Goal: Task Accomplishment & Management: Complete application form

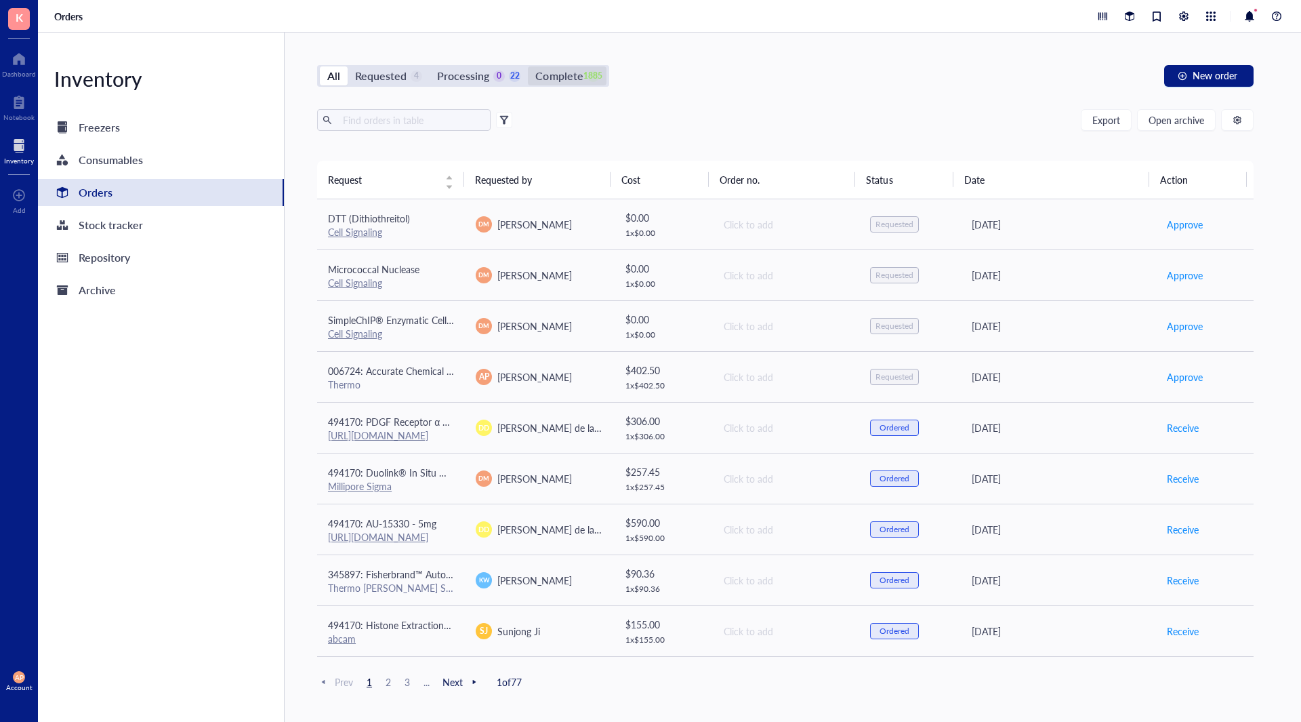
click at [563, 83] on div "Complete" at bounding box center [558, 75] width 47 height 19
click at [528, 66] on input "Complete 1885" at bounding box center [528, 66] width 0 height 0
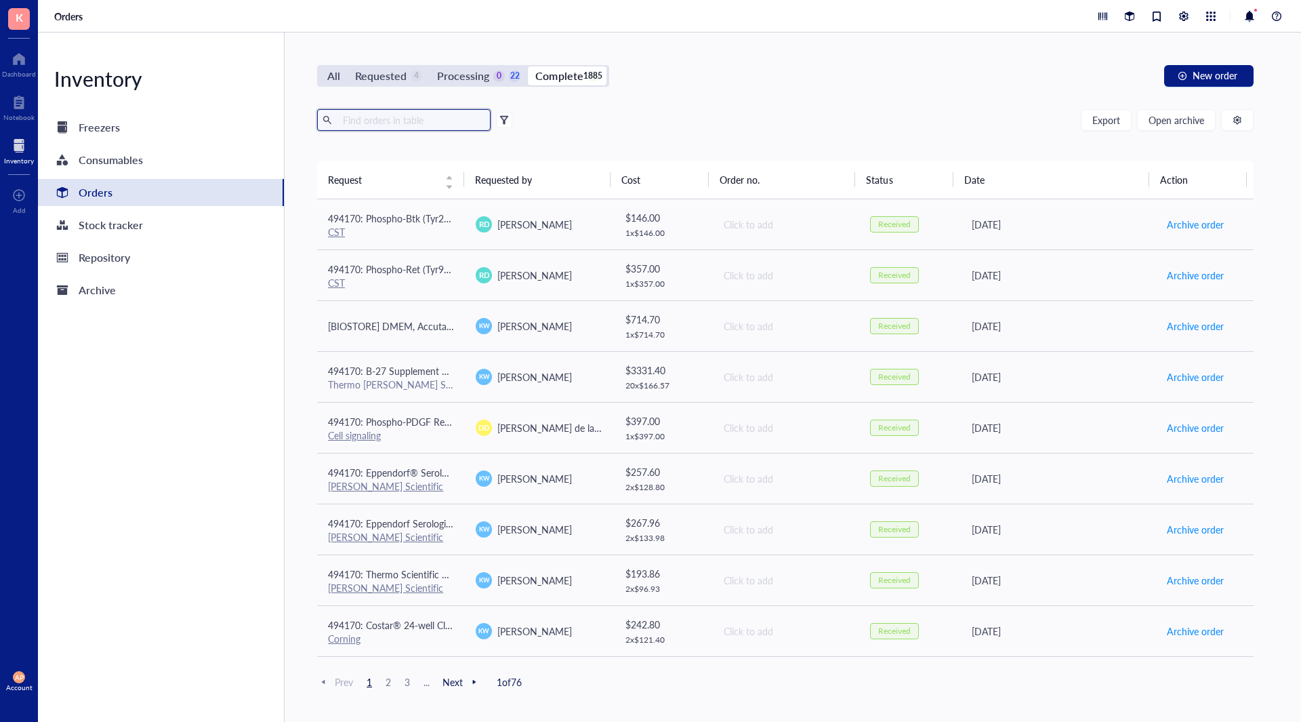
click at [422, 126] on input "text" at bounding box center [411, 120] width 148 height 20
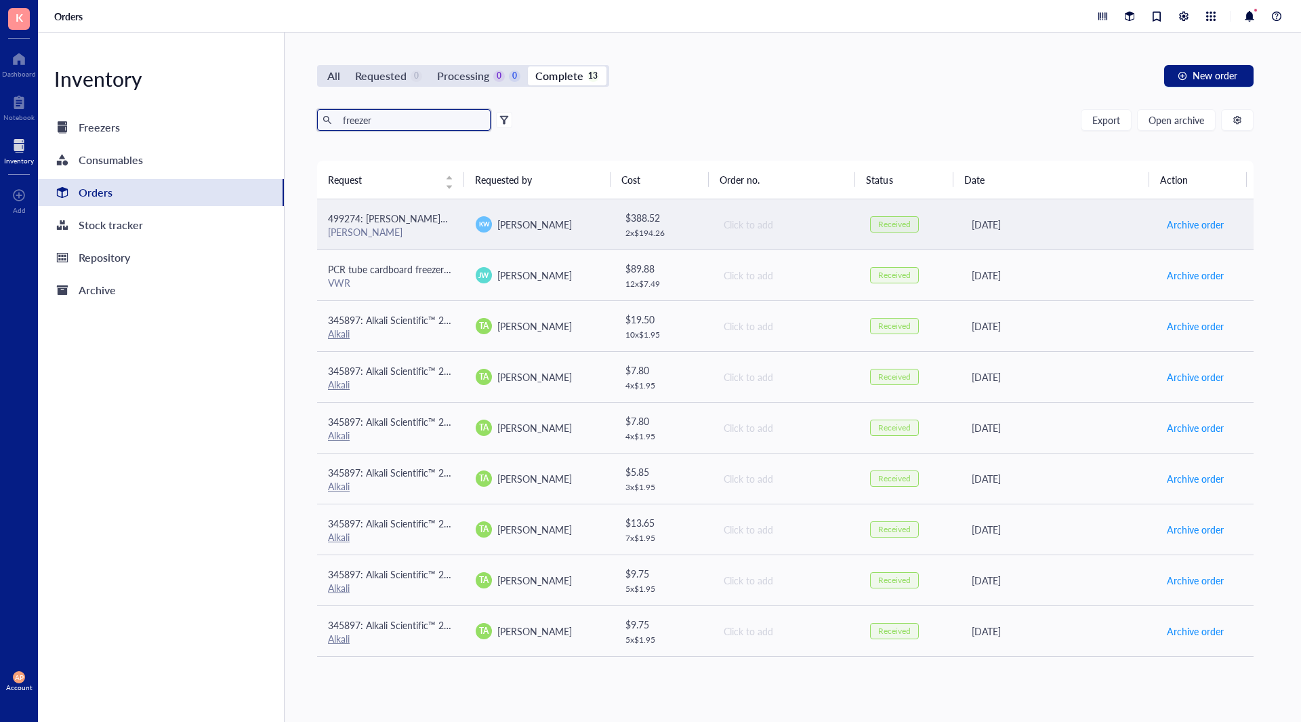
type input "freezer"
click at [424, 217] on span "499274: Brady™ Freezerbondz™ Thermal Transfer Printer Labels - 1 in. Core, Poly…" at bounding box center [549, 218] width 443 height 14
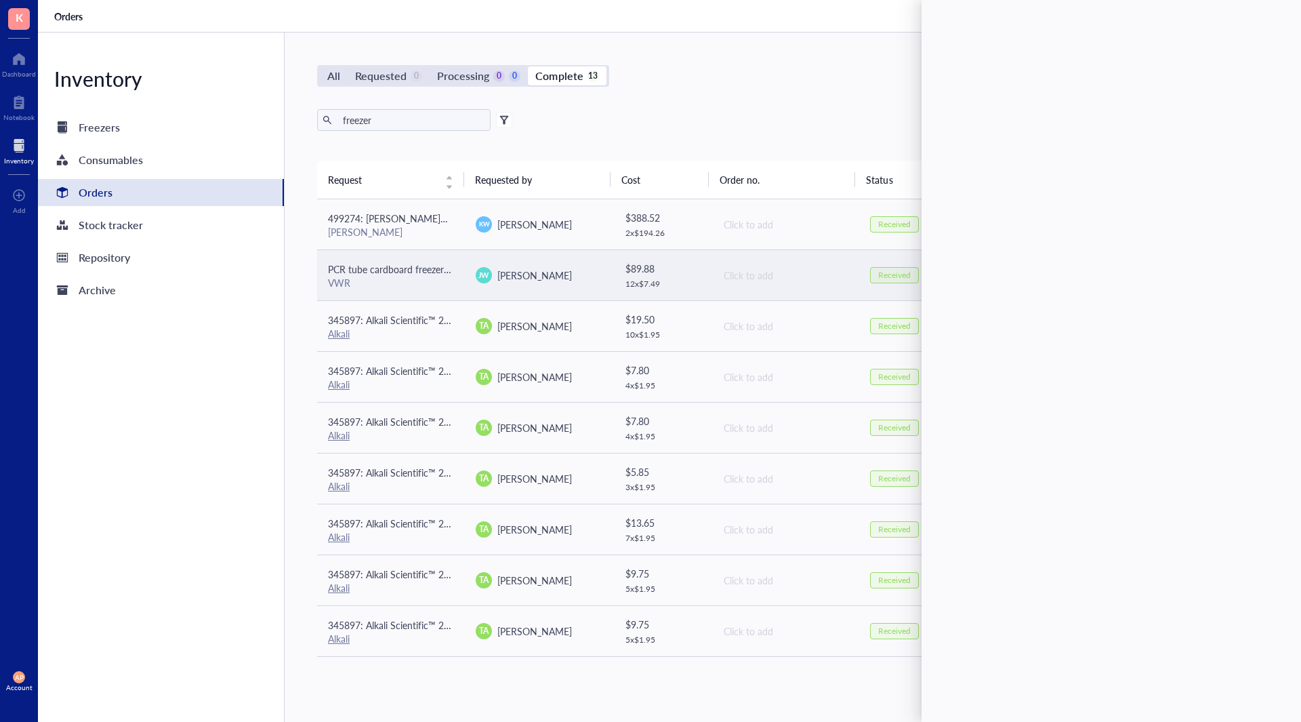
click at [436, 291] on td "PCR tube cardboard freezer boxes VWR" at bounding box center [391, 274] width 148 height 51
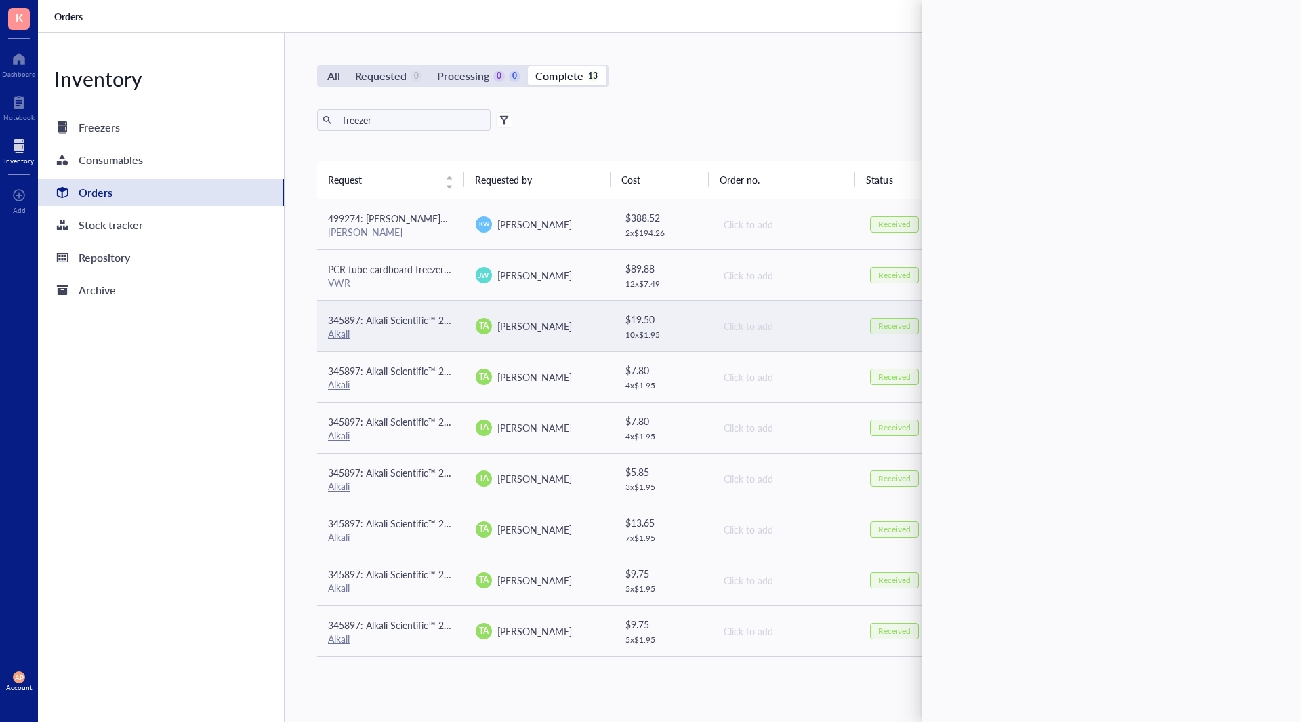
click at [438, 329] on div "Alkali" at bounding box center [391, 333] width 126 height 12
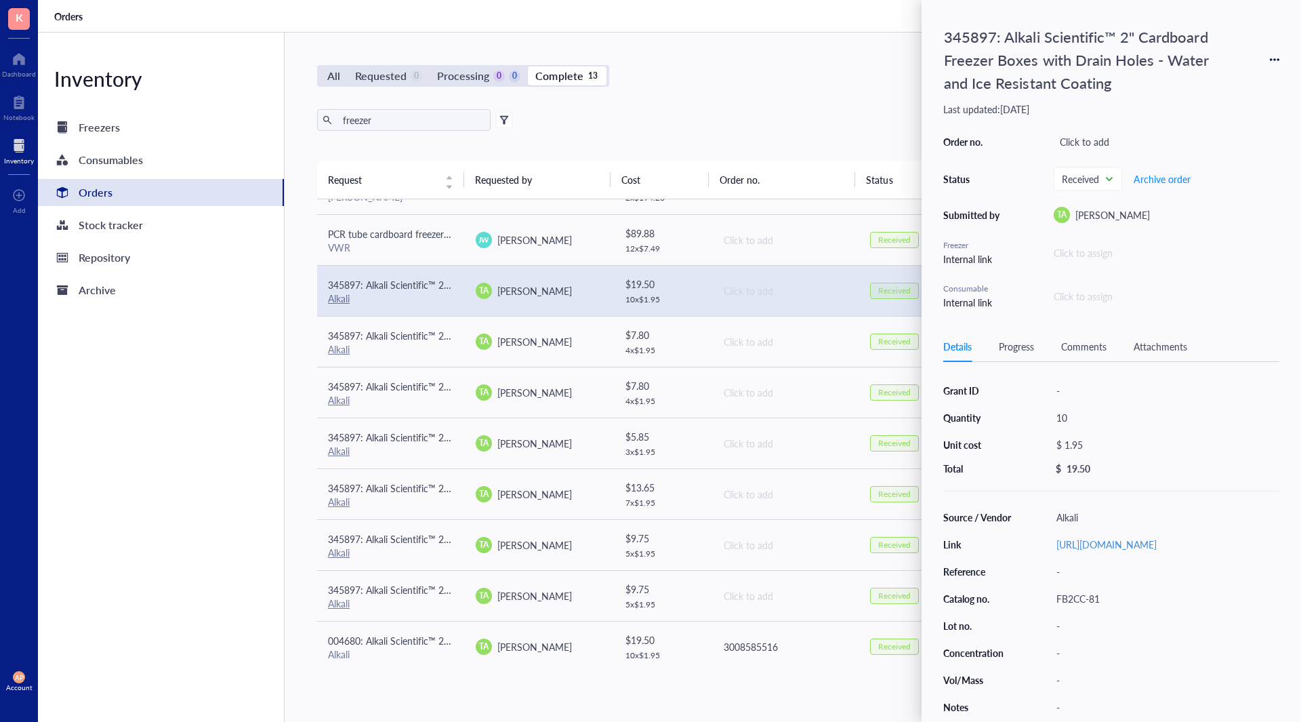
scroll to position [68, 0]
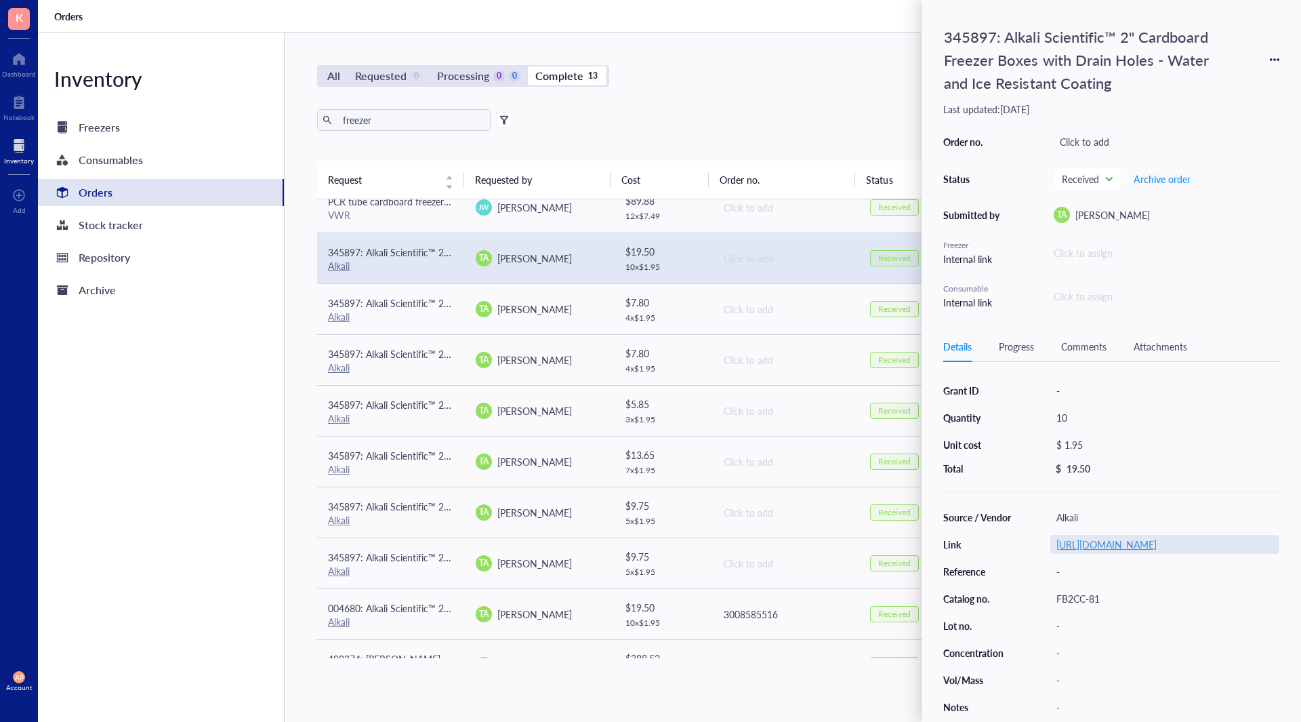
click at [1157, 543] on link "https://alkalisci.com/alkali-scientific-2-cardboard-freezer-boxes-with-drain-ho…" at bounding box center [1106, 544] width 100 height 14
click at [1279, 62] on icon at bounding box center [1274, 59] width 9 height 9
click at [1256, 82] on span "Request again" at bounding box center [1226, 79] width 85 height 15
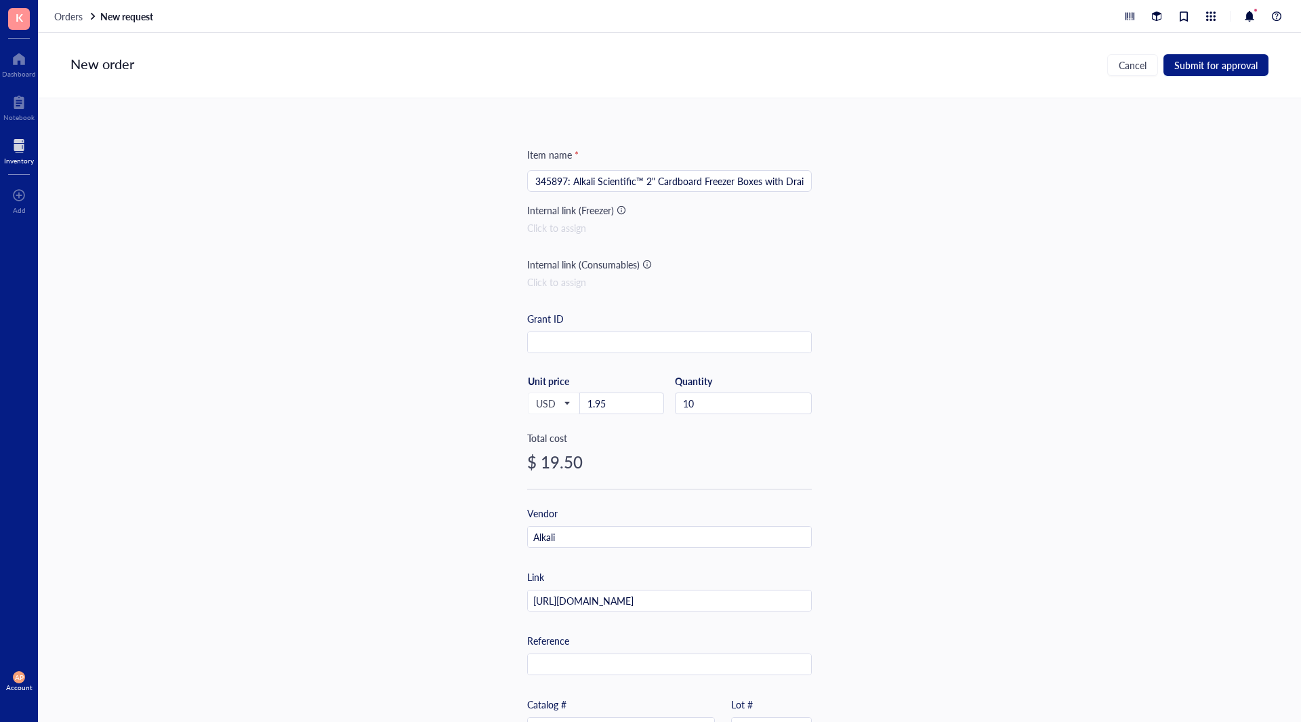
click at [661, 185] on input "345897: Alkali Scientific™ 2" Cardboard Freezer Boxes with Drain Holes - Water …" at bounding box center [669, 181] width 268 height 20
click at [675, 178] on input "345897: Alkali Scientific™ 2" Cardboard Freezer Boxes with Drain Holes - Water …" at bounding box center [669, 181] width 268 height 20
type input "345897: Alkali Scientific™ 2" Cardboard Freezer Boxes with Drain Holes - Water …"
click at [723, 401] on input "10" at bounding box center [744, 403] width 136 height 20
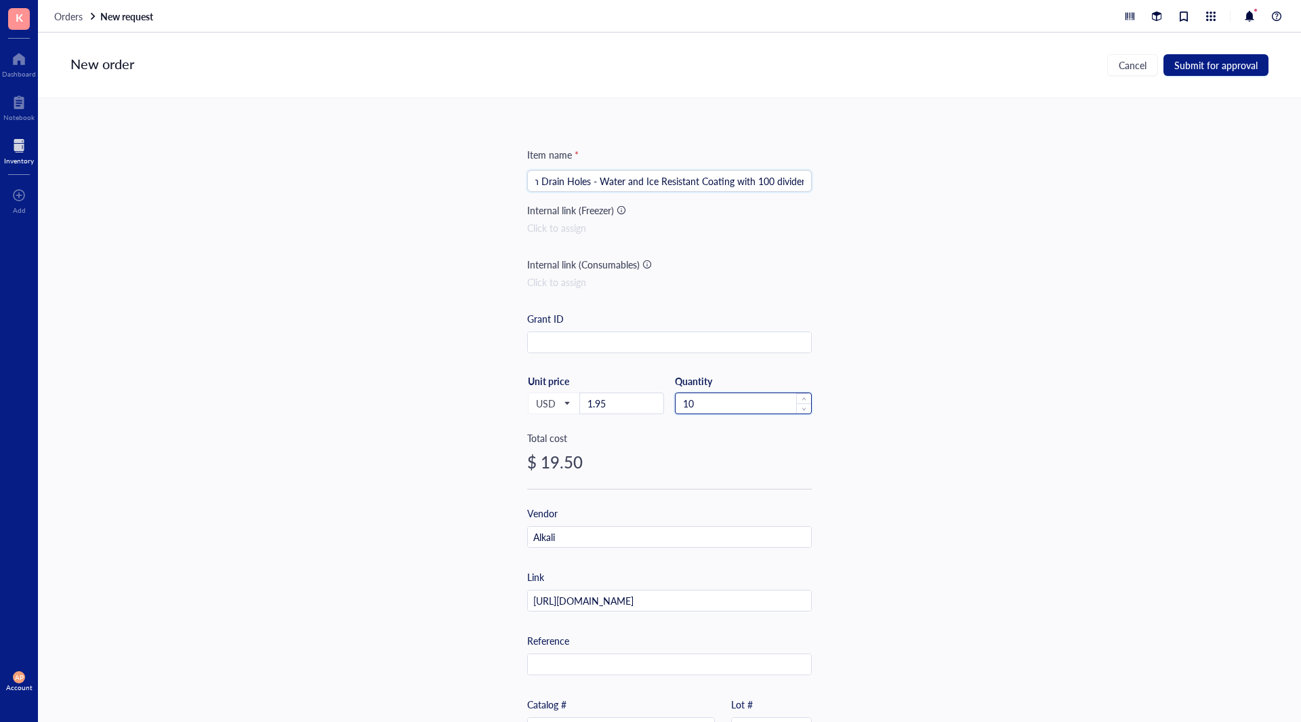
scroll to position [0, 0]
type input "1"
type input "50"
click at [941, 451] on div "Item name * 345897: Alkali Scientific™ 2" Cardboard Freezer Boxes with Drain Ho…" at bounding box center [669, 409] width 1263 height 623
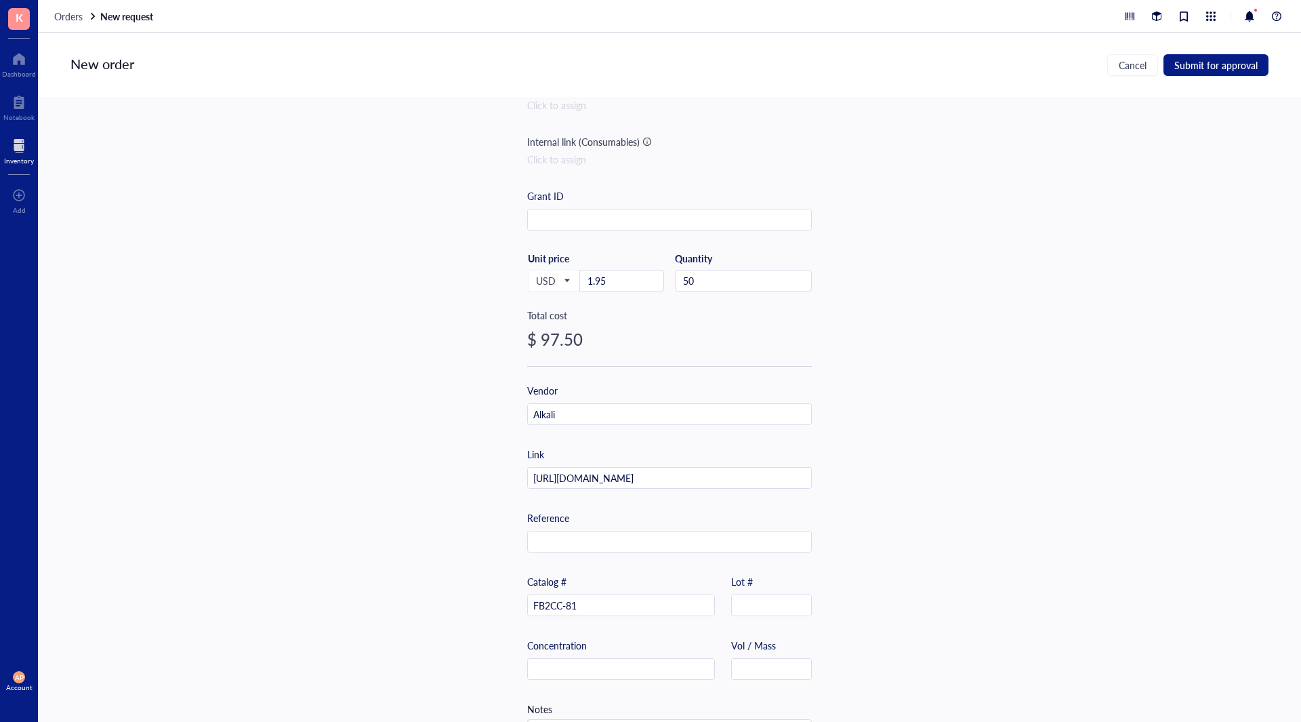
scroll to position [136, 0]
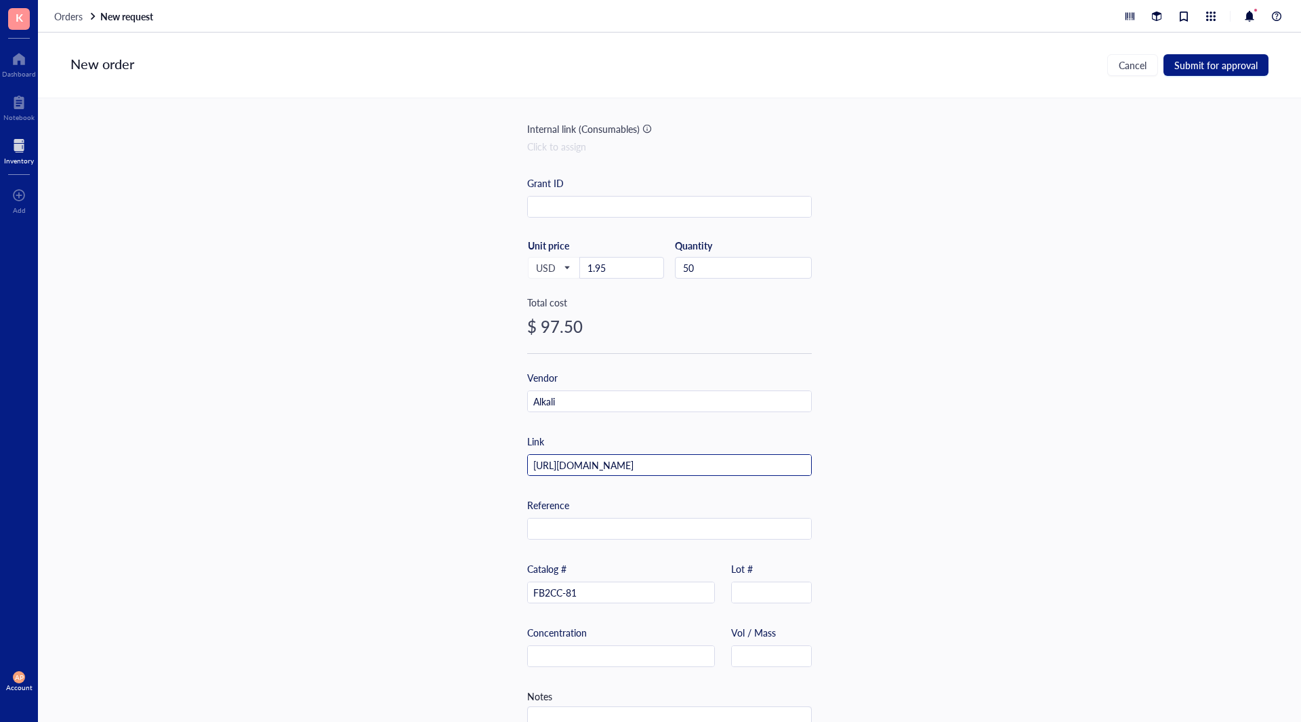
click at [766, 462] on input "https://alkalisci.com/alkali-scientific-2-cardboard-freezer-boxes-with-drain-ho…" at bounding box center [669, 466] width 283 height 22
click at [728, 526] on input "text" at bounding box center [669, 529] width 283 height 22
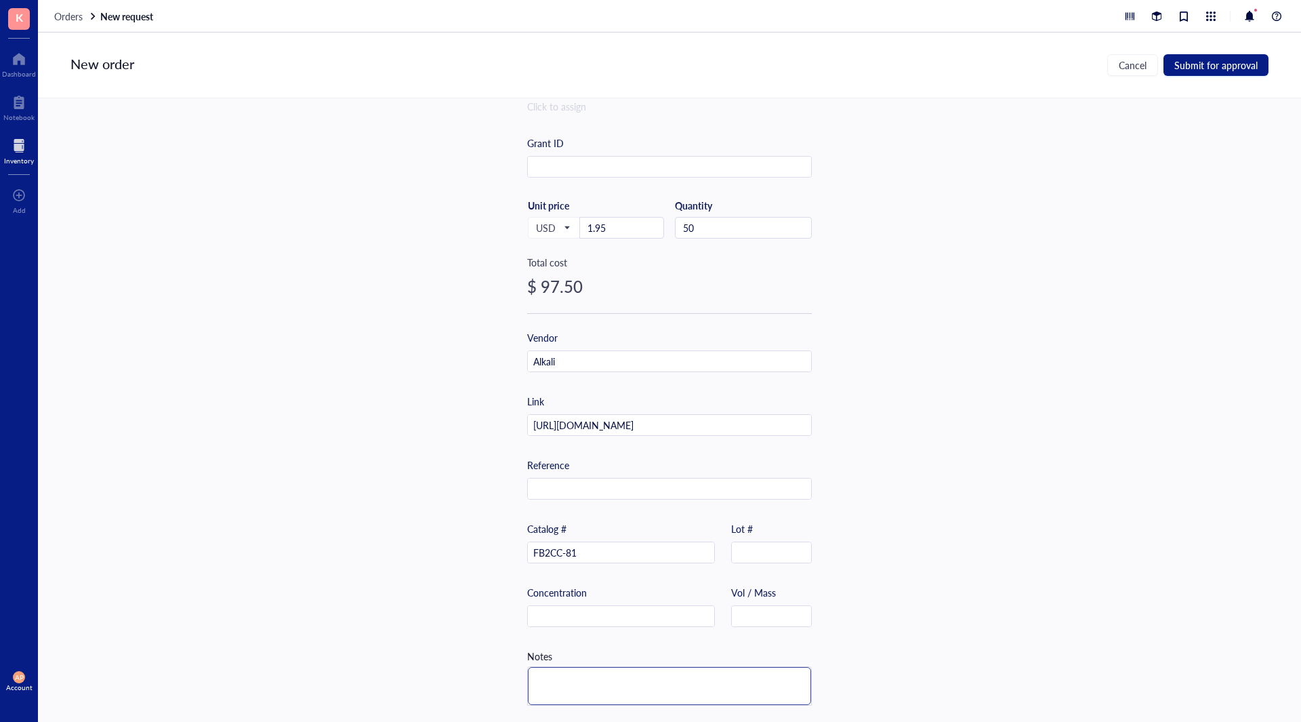
click at [647, 672] on textarea at bounding box center [669, 686] width 283 height 38
type textarea "W"
type textarea "Wi"
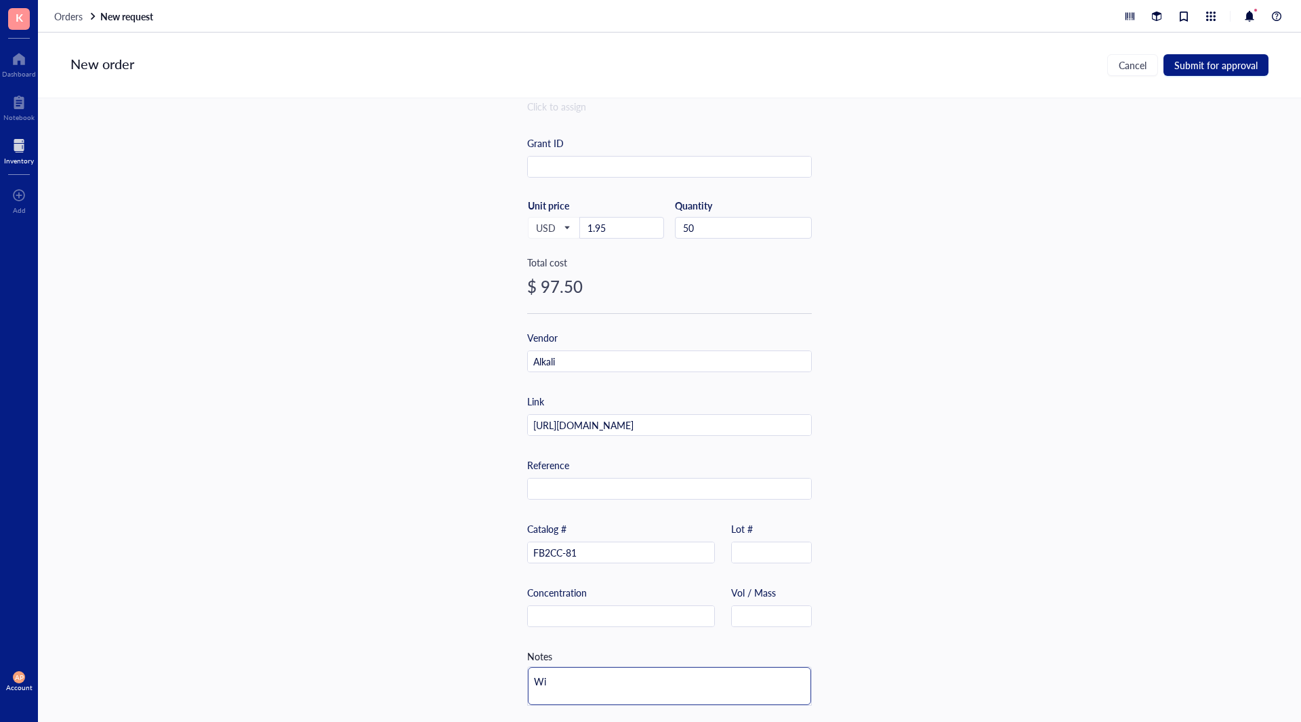
type textarea "Wit"
type textarea "With"
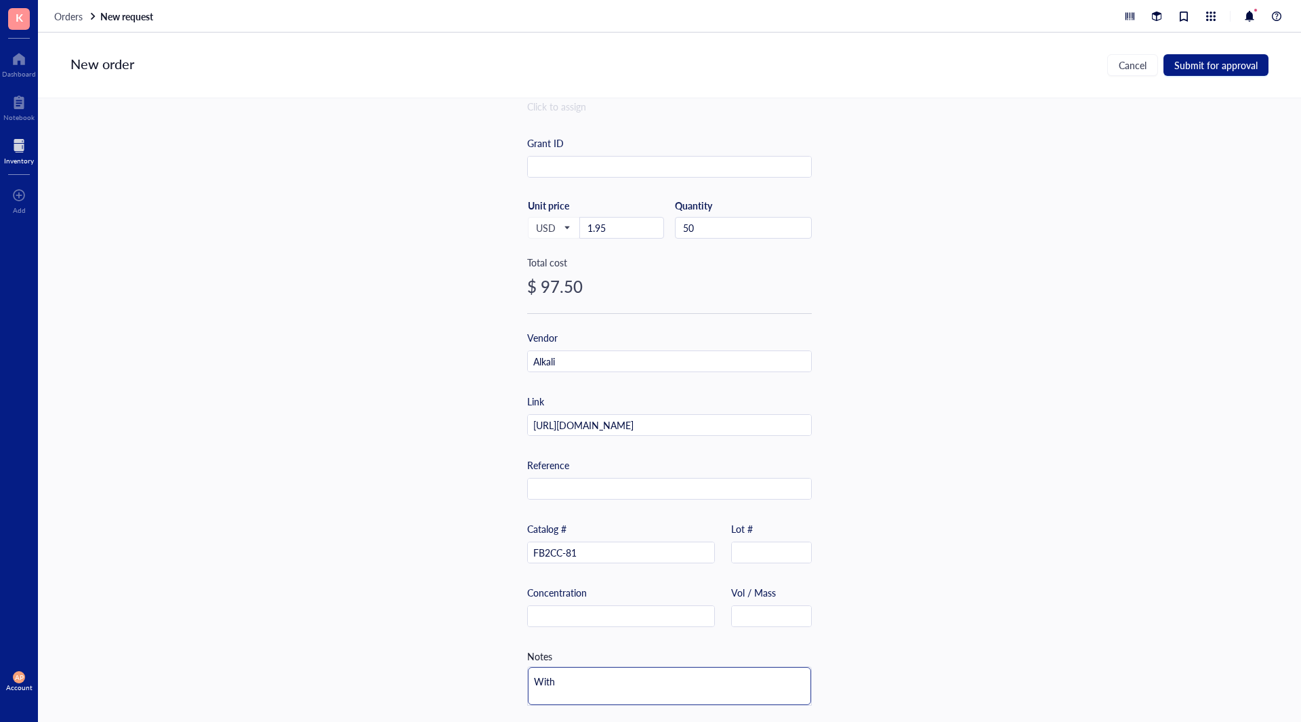
type textarea "With"
type textarea "With 1"
type textarea "With 10"
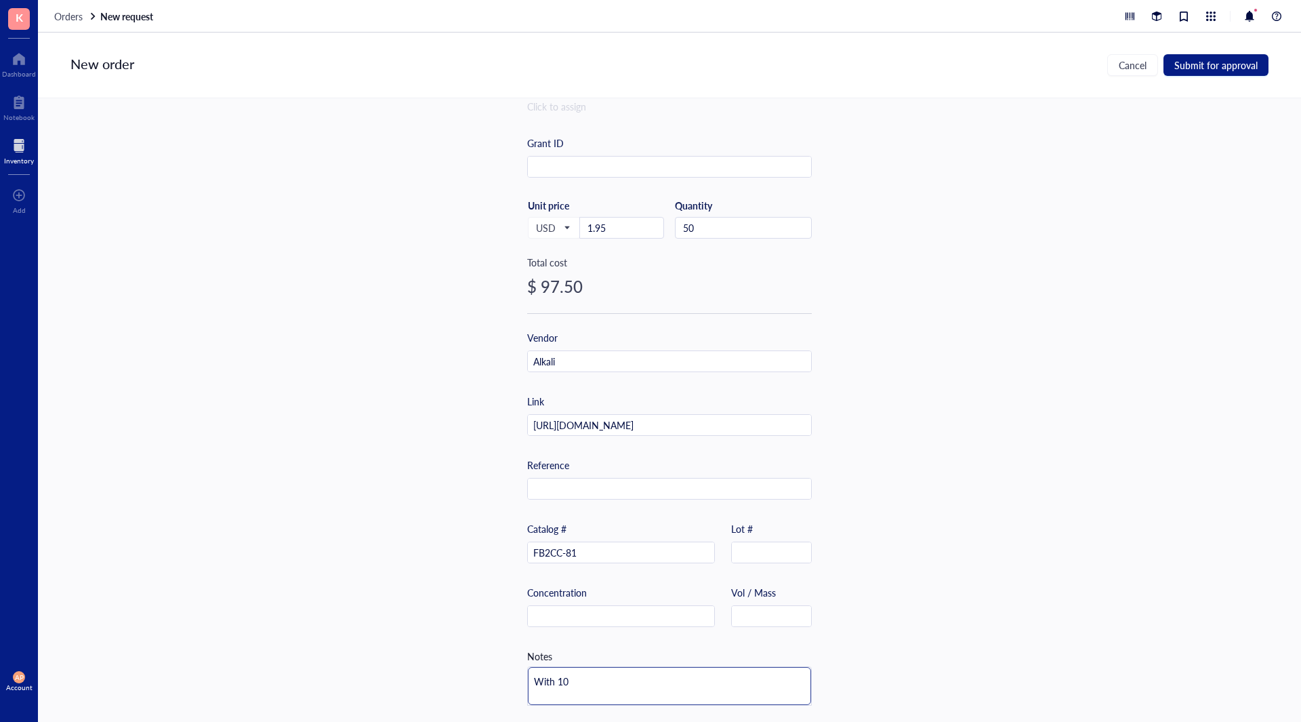
type textarea "With 100"
type textarea "With 100 d"
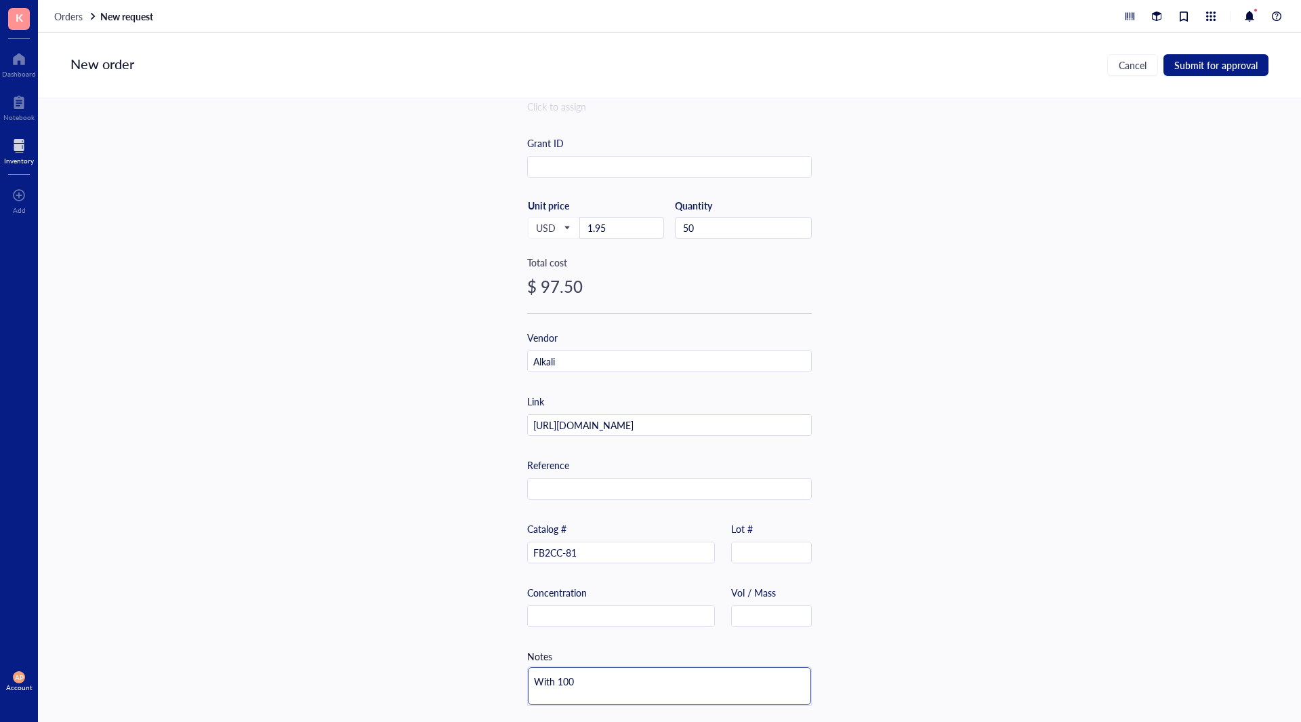
type textarea "With 100 d"
type textarea "With 100 di"
type textarea "With 100 div"
type textarea "With 100 divi"
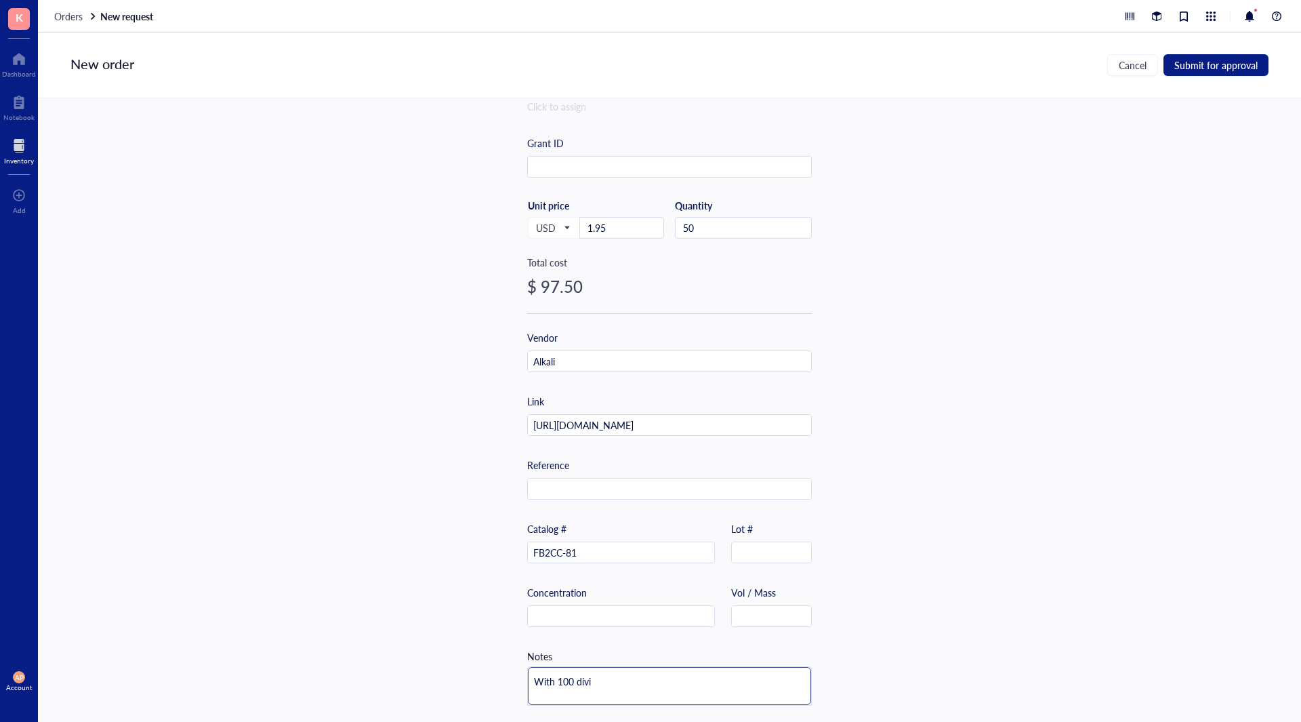
type textarea "With 100 divid"
type textarea "With 100 divide"
type textarea "With 100 divider"
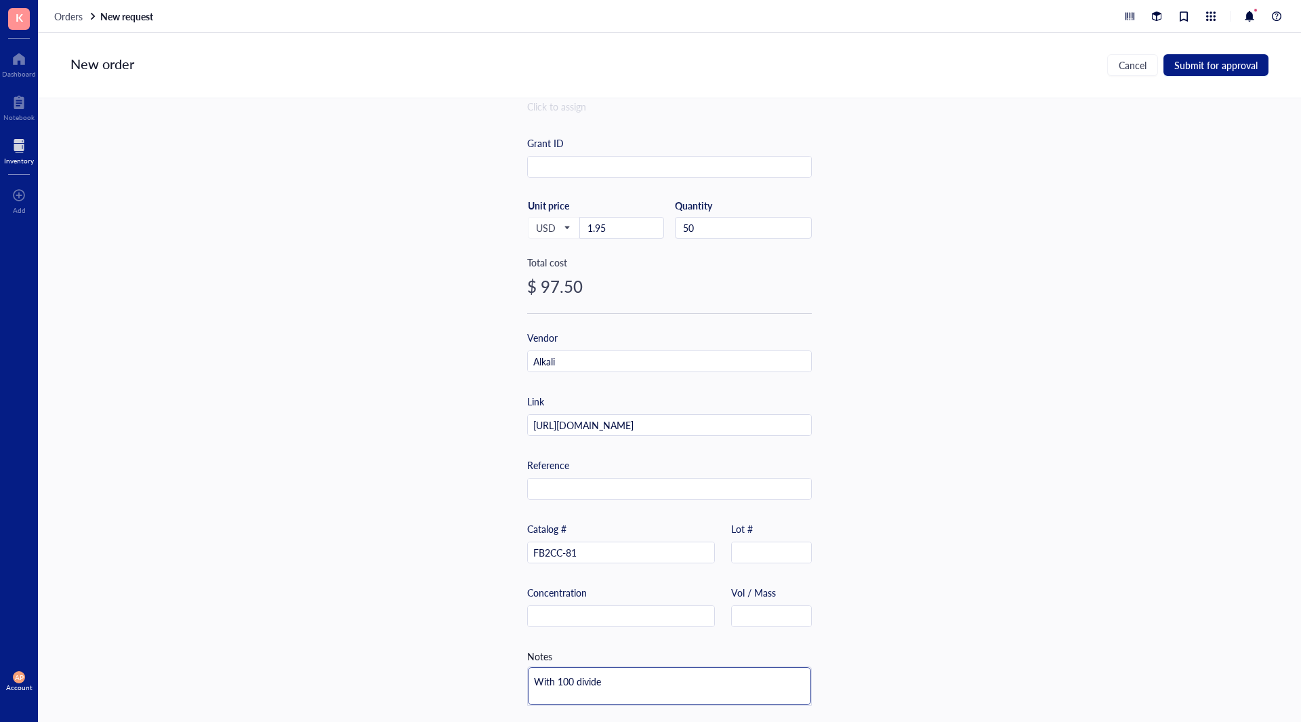
type textarea "With 100 divider"
type textarea "With 100 dividers"
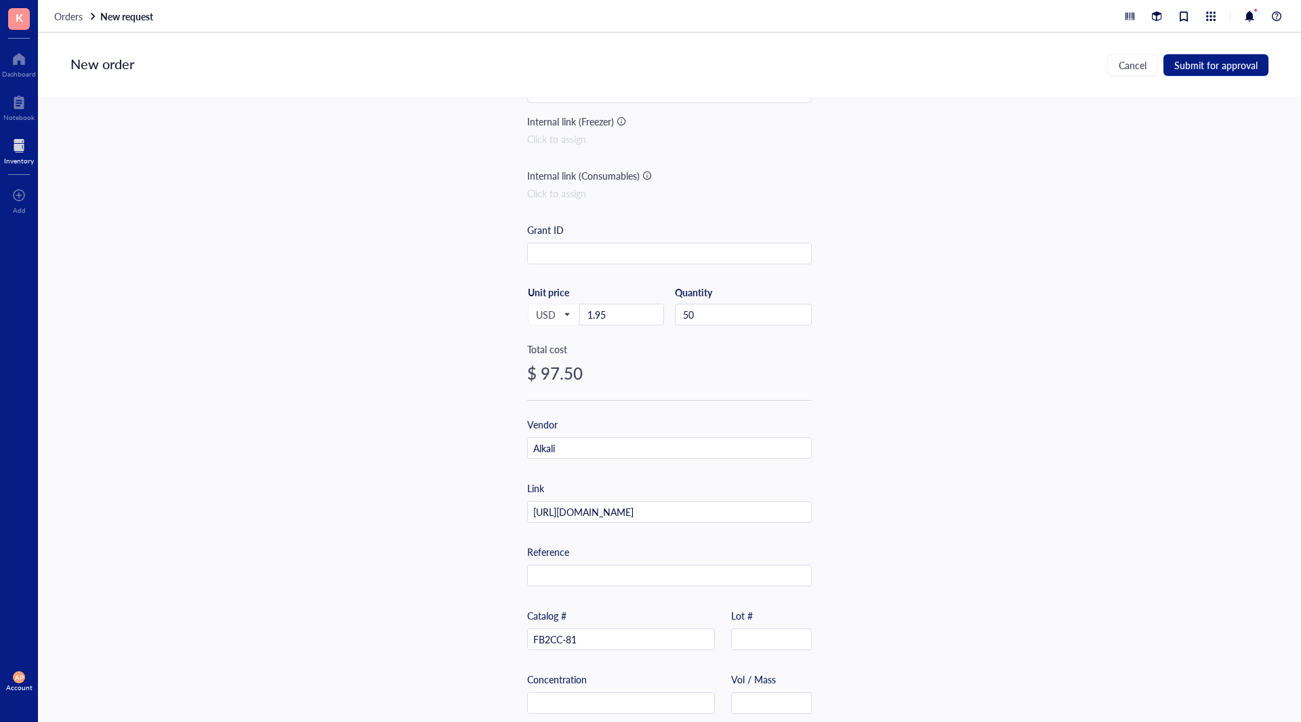
scroll to position [0, 0]
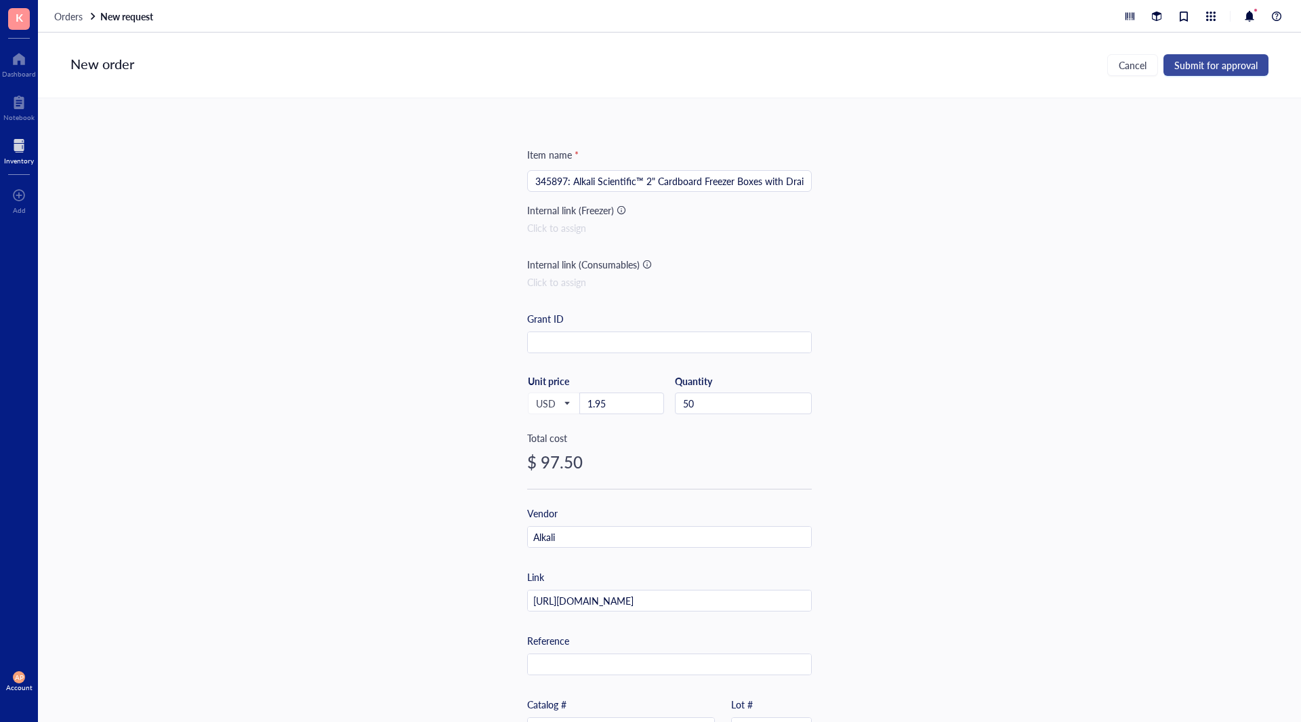
type textarea "With 100 dividers"
click at [1210, 61] on span "Submit for approval" at bounding box center [1215, 65] width 83 height 11
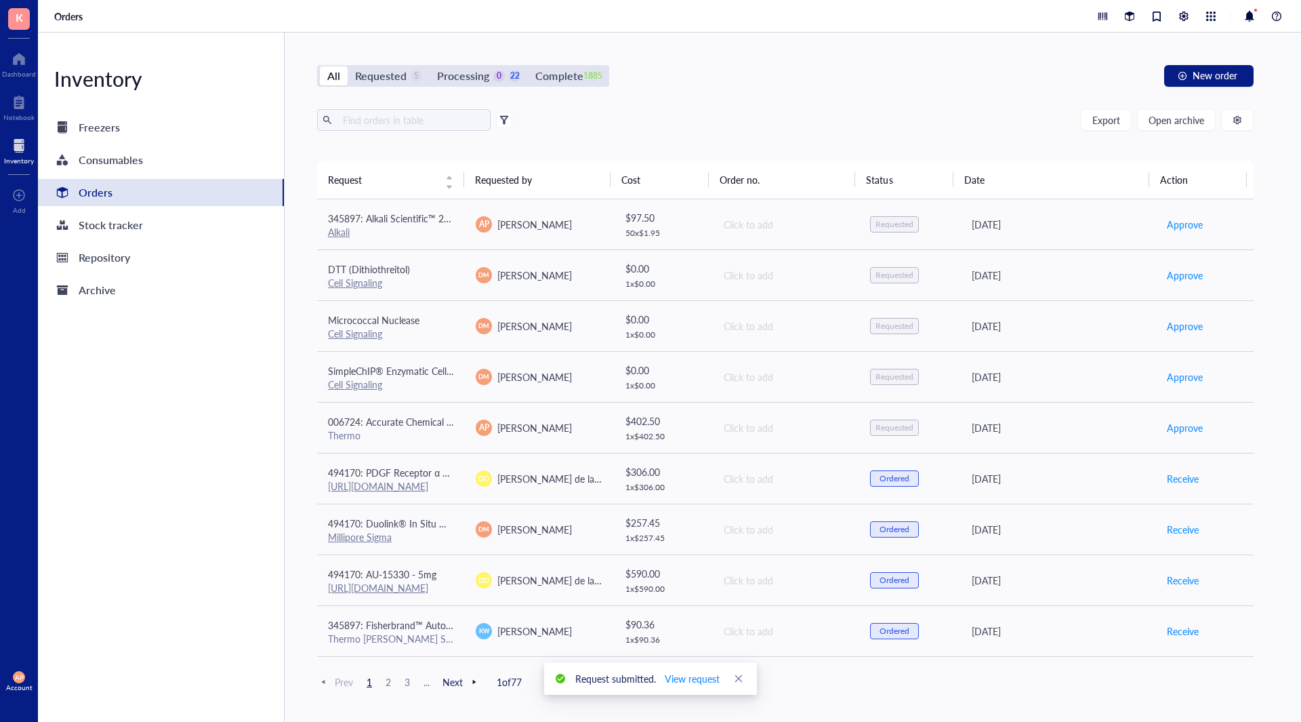
drag, startPoint x: 371, startPoint y: 69, endPoint x: 281, endPoint y: 74, distance: 90.3
click at [370, 69] on div "Requested" at bounding box center [381, 75] width 52 height 19
